Goal: Transaction & Acquisition: Purchase product/service

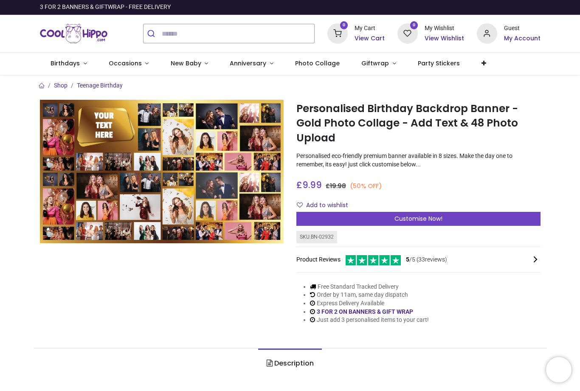
click at [484, 223] on div "Customise Now!" at bounding box center [418, 219] width 244 height 14
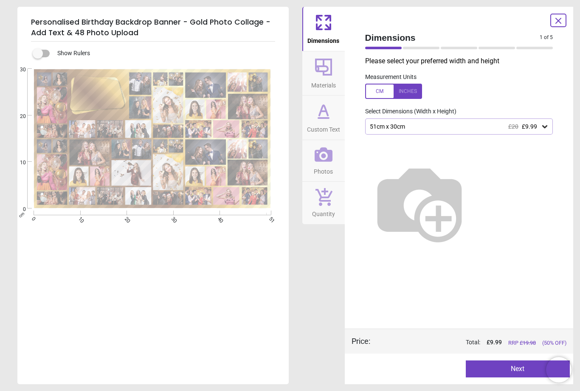
click at [538, 131] on div "51cm x 30cm £20 £9.99" at bounding box center [459, 126] width 188 height 16
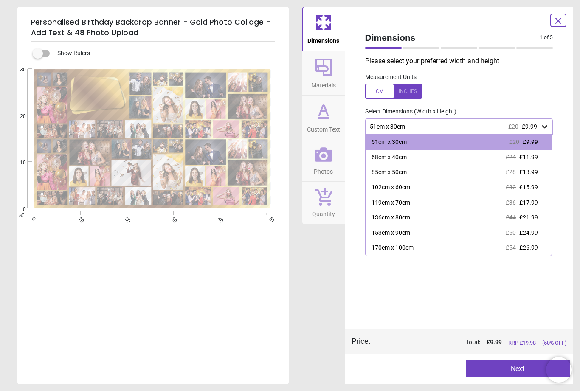
click at [408, 246] on div "170cm x 100cm" at bounding box center [393, 248] width 42 height 8
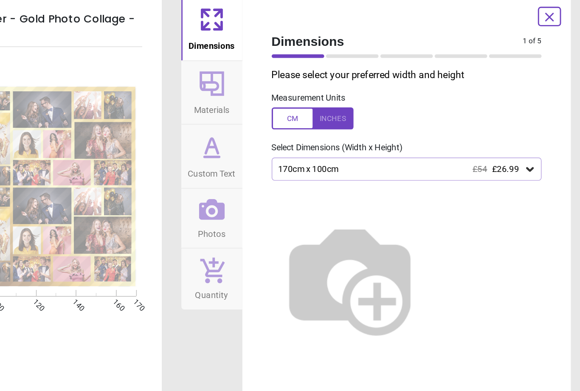
click at [365, 84] on div at bounding box center [393, 91] width 57 height 15
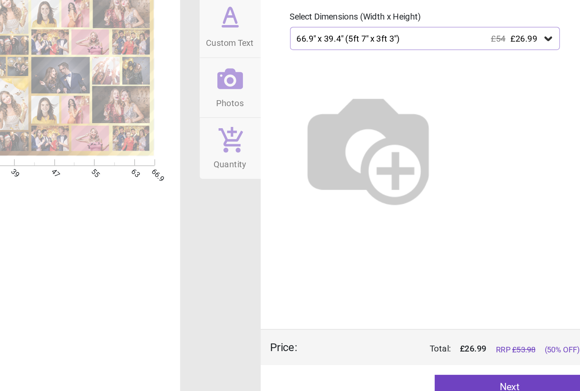
click at [466, 361] on button "Next" at bounding box center [518, 369] width 104 height 17
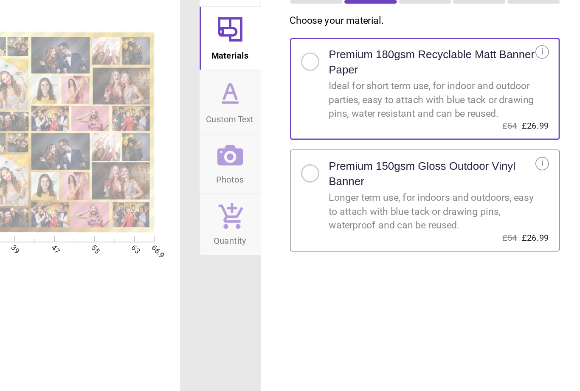
click at [377, 165] on div at bounding box center [379, 167] width 5 height 5
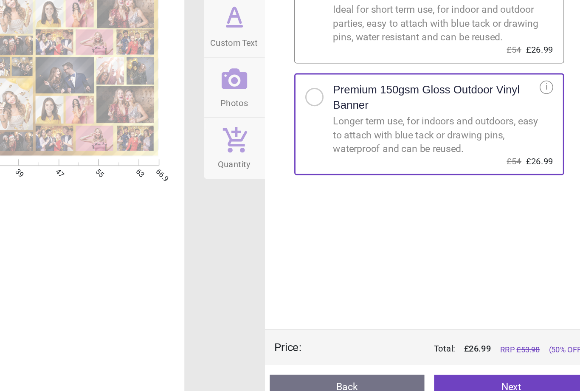
click at [462, 361] on button "Next" at bounding box center [515, 369] width 107 height 17
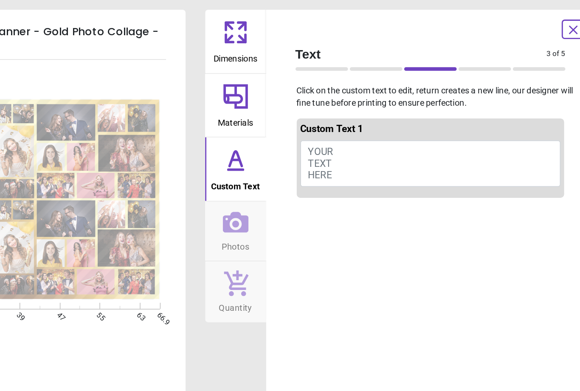
click at [374, 108] on span "YOUR TEXT HERE" at bounding box center [382, 113] width 17 height 24
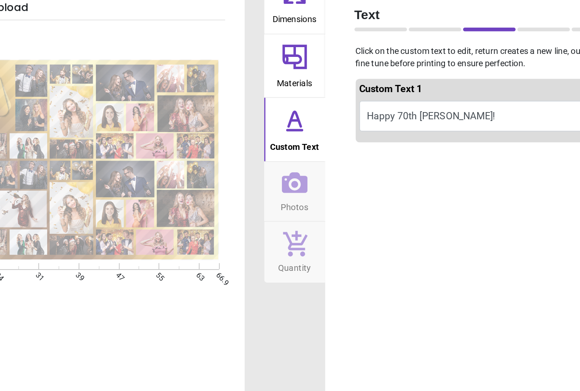
click at [369, 98] on button "Happy 70th Geoff!" at bounding box center [459, 108] width 181 height 21
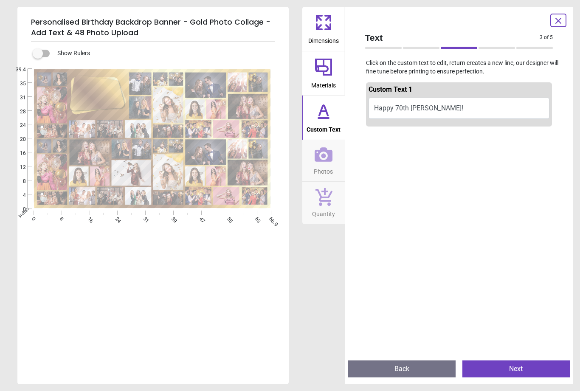
click at [449, 111] on button "Happy 70th Geoff!" at bounding box center [459, 108] width 181 height 21
click at [413, 105] on button "Happy 70th" at bounding box center [459, 108] width 181 height 21
type textarea "**********"
click at [543, 364] on button "Next" at bounding box center [515, 369] width 107 height 17
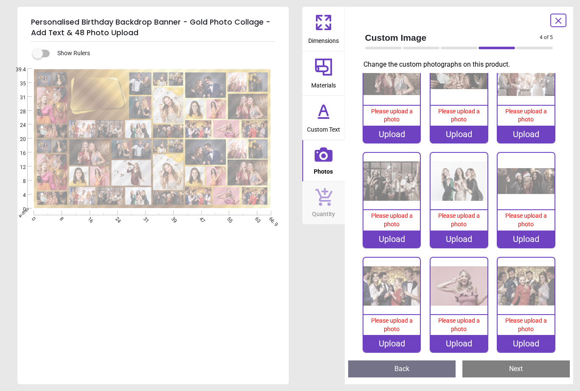
scroll to position [1391, 0]
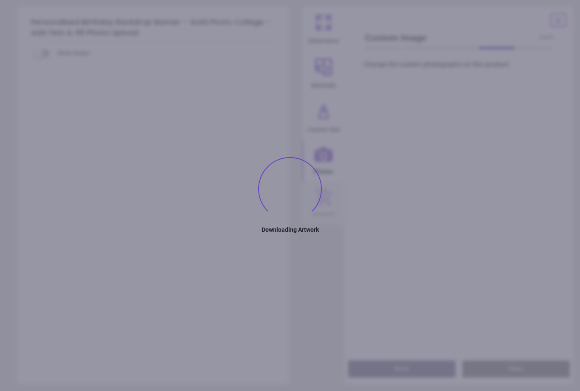
type textarea "**********"
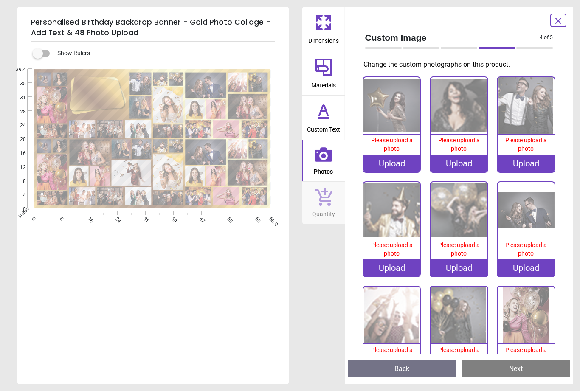
click at [400, 163] on div "Upload" at bounding box center [392, 163] width 57 height 17
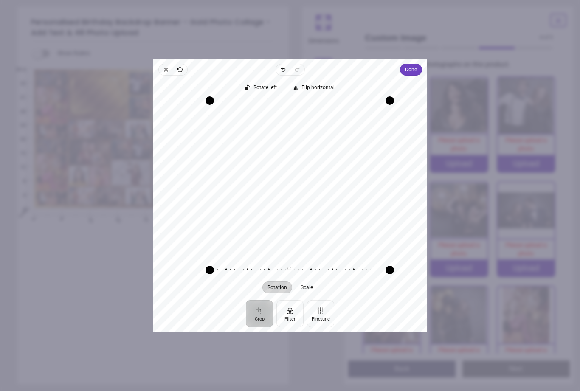
click at [417, 65] on span "Done" at bounding box center [411, 70] width 12 height 10
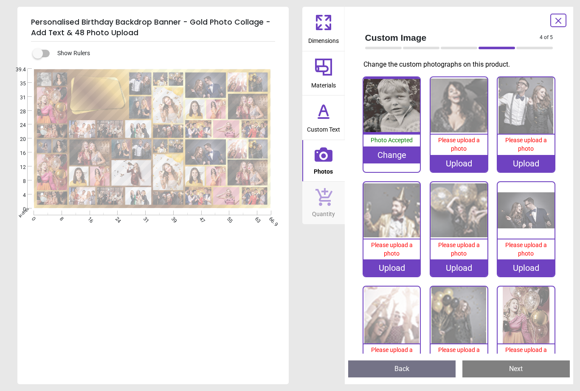
click at [464, 158] on div "Upload" at bounding box center [459, 163] width 57 height 17
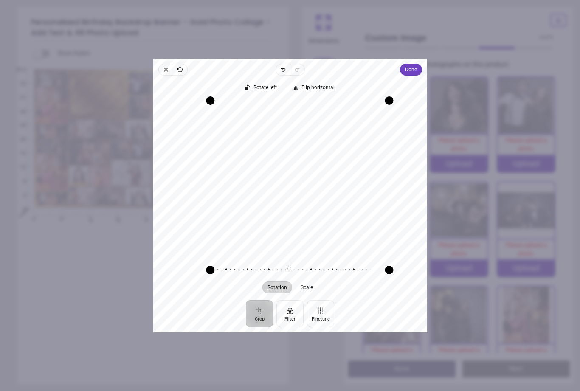
click at [417, 65] on span "Done" at bounding box center [411, 70] width 12 height 10
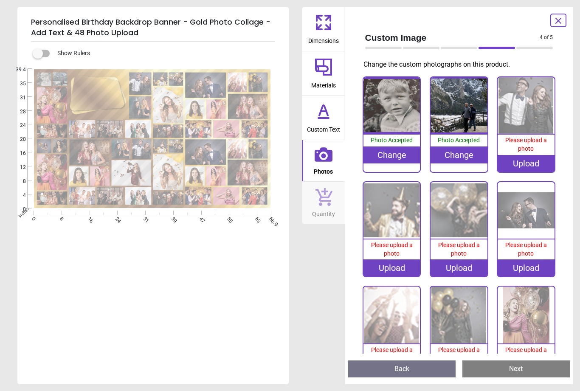
click at [538, 321] on img at bounding box center [526, 315] width 57 height 57
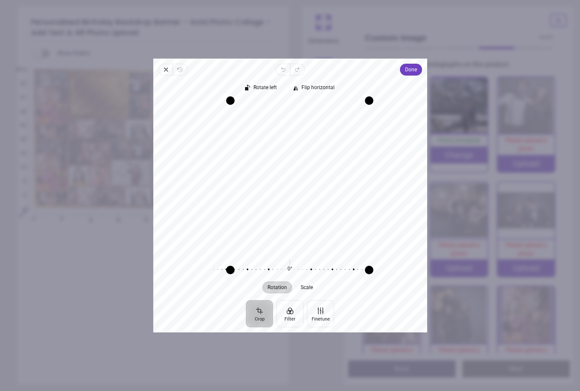
click at [324, 324] on button "Finetune" at bounding box center [320, 313] width 27 height 27
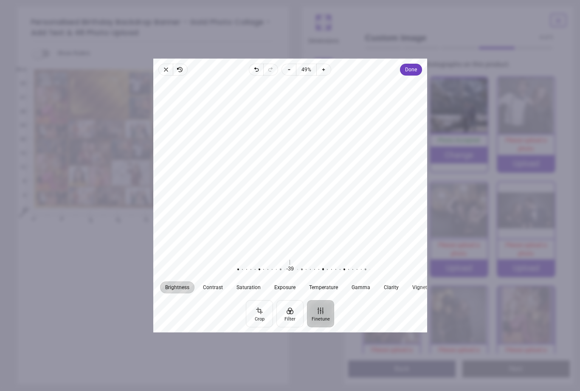
click at [292, 325] on button "Filter" at bounding box center [289, 313] width 27 height 27
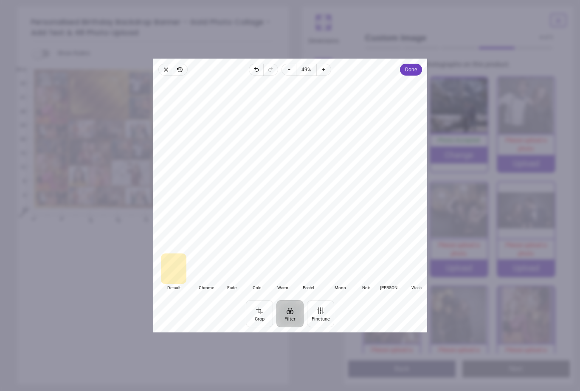
click at [260, 282] on div at bounding box center [256, 269] width 25 height 31
click at [233, 284] on div at bounding box center [231, 269] width 25 height 31
click at [209, 284] on div at bounding box center [205, 269] width 25 height 31
click at [285, 284] on div at bounding box center [282, 269] width 25 height 31
click at [250, 284] on div at bounding box center [256, 269] width 25 height 31
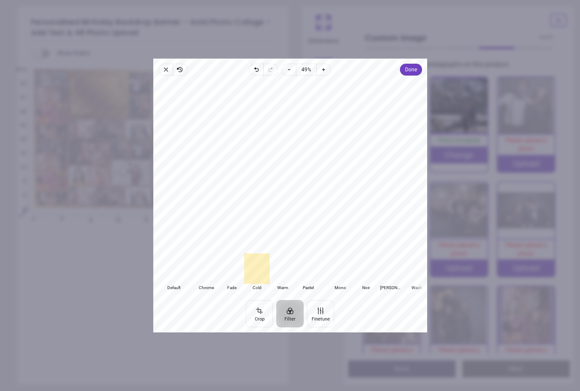
click at [417, 65] on span "Done" at bounding box center [411, 70] width 12 height 10
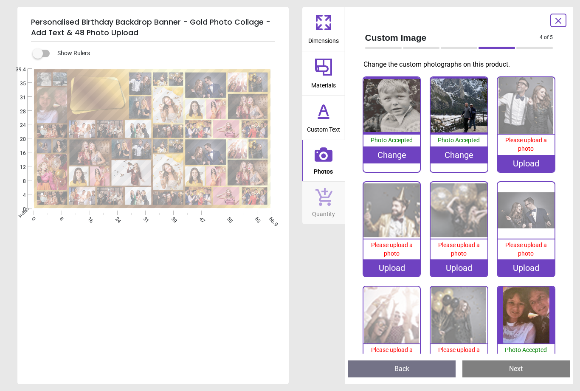
click at [536, 161] on div "Upload" at bounding box center [526, 163] width 57 height 17
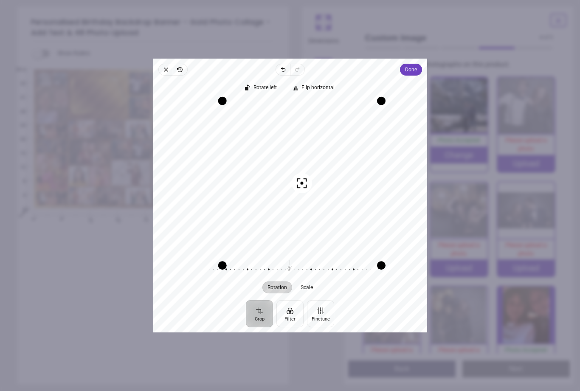
click at [417, 65] on span "Done" at bounding box center [411, 70] width 12 height 10
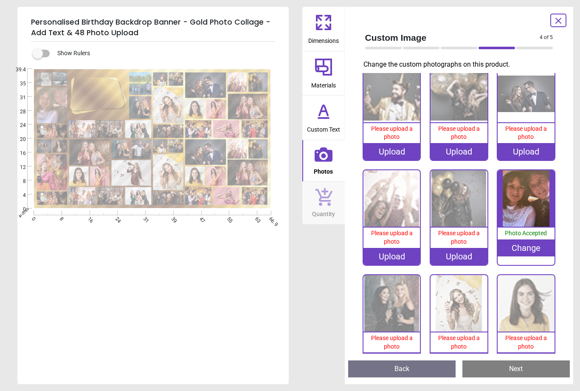
scroll to position [109, 0]
click at [394, 296] on img at bounding box center [392, 303] width 57 height 57
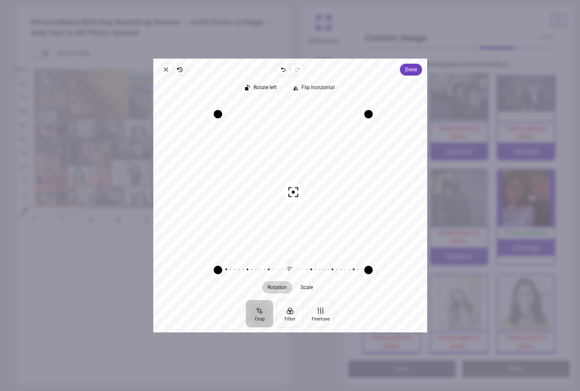
click at [413, 64] on button "Done" at bounding box center [411, 70] width 22 height 12
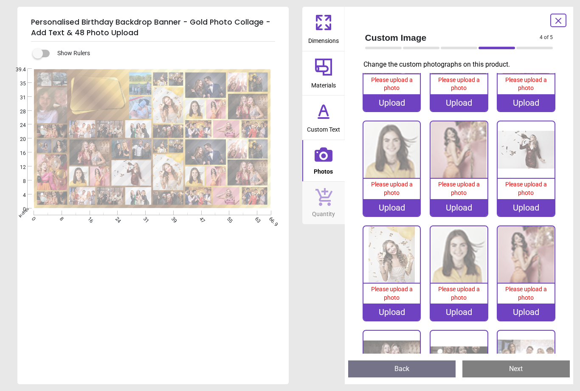
scroll to position [1101, 0]
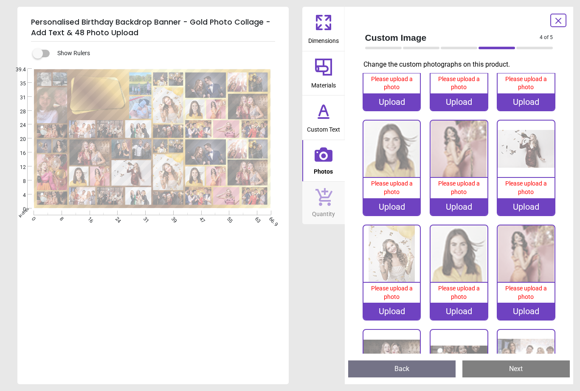
click at [408, 307] on div "Upload" at bounding box center [392, 311] width 57 height 17
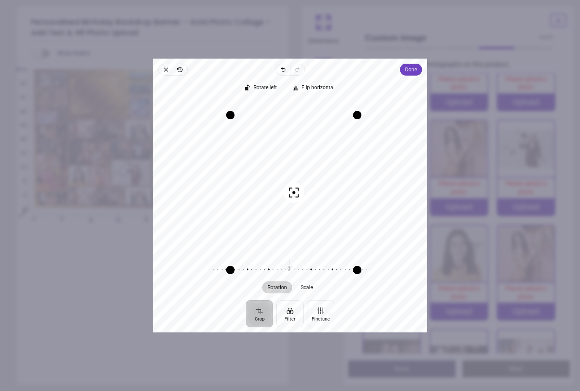
click at [417, 65] on span "Done" at bounding box center [411, 70] width 12 height 10
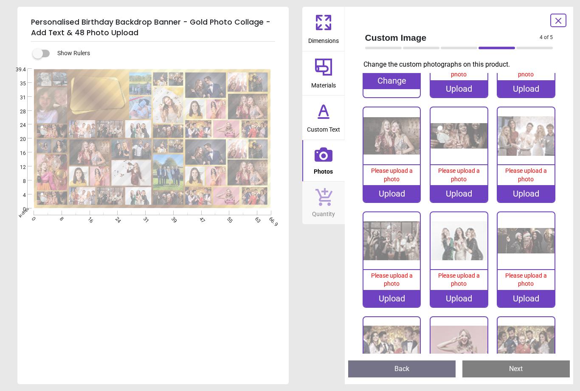
scroll to position [1322, 0]
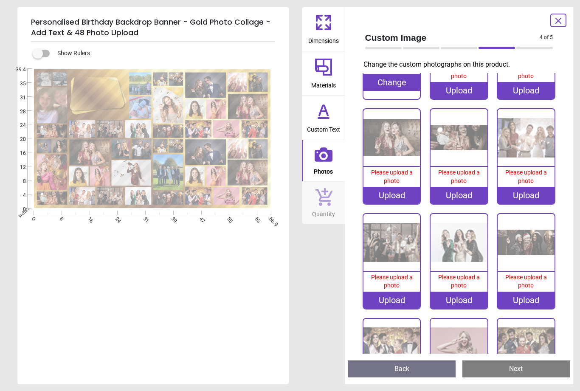
click at [397, 189] on div "Upload" at bounding box center [392, 195] width 57 height 17
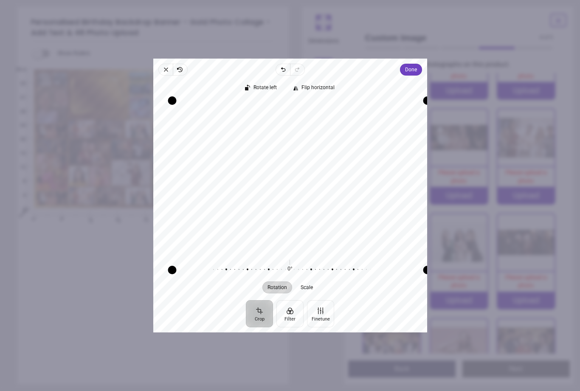
click at [417, 65] on span "Done" at bounding box center [411, 70] width 12 height 10
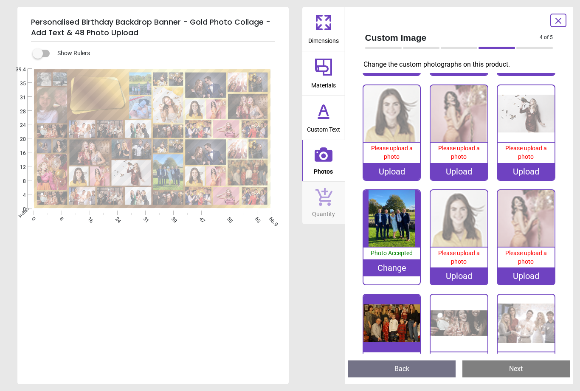
scroll to position [1136, 0]
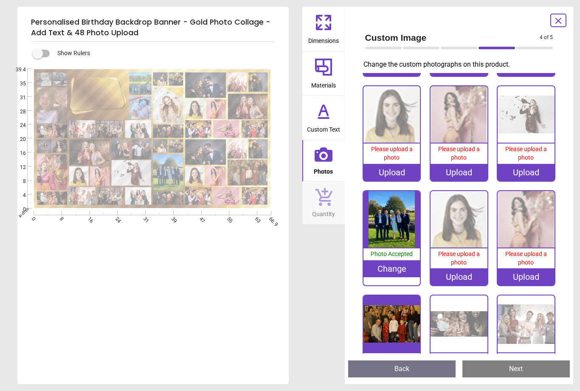
click at [523, 129] on img at bounding box center [526, 114] width 57 height 57
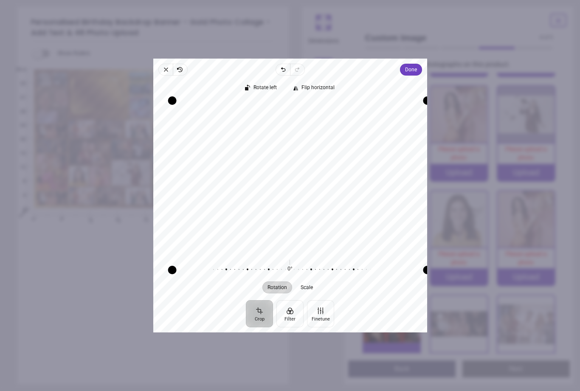
click at [263, 324] on button "Crop" at bounding box center [259, 313] width 27 height 27
click at [421, 59] on div "Close Revert Undo Redo Done Crop Filter Finetune Rotate left Flip horizontal Re…" at bounding box center [290, 196] width 274 height 274
click at [417, 65] on span "Done" at bounding box center [411, 70] width 12 height 10
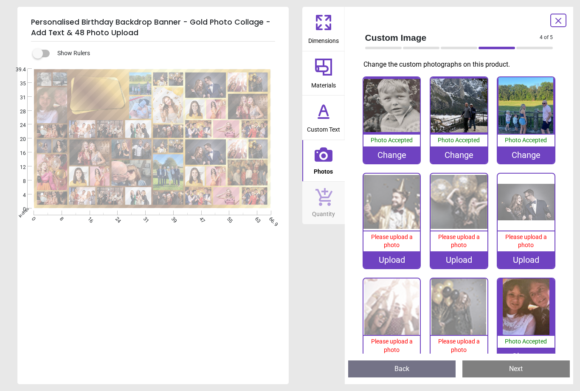
scroll to position [0, 0]
click at [536, 258] on div "Upload" at bounding box center [526, 259] width 57 height 17
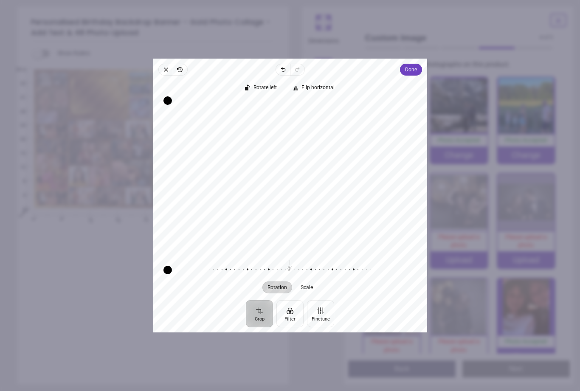
click at [413, 64] on button "Done" at bounding box center [411, 70] width 22 height 12
